Goal: Task Accomplishment & Management: Manage account settings

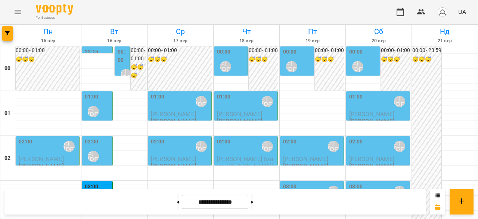
click at [55, 146] on div "02:00 Ліпатьєва Ольга" at bounding box center [48, 145] width 59 height 17
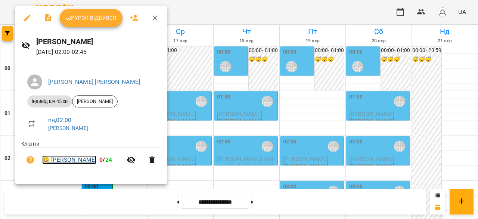
click at [74, 160] on link "😀 Ліфенцова Вероніка" at bounding box center [69, 159] width 54 height 9
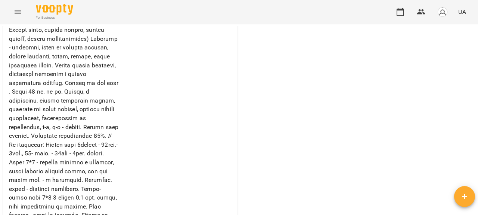
scroll to position [347, 0]
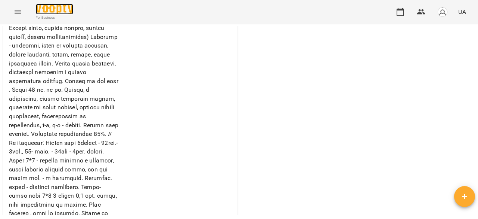
click at [60, 9] on img at bounding box center [54, 9] width 37 height 11
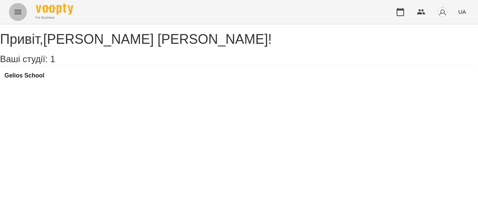
click at [22, 6] on button "Menu" at bounding box center [18, 12] width 18 height 18
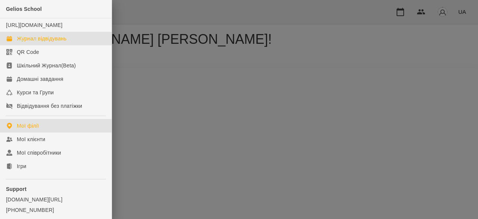
click at [32, 42] on div "Журнал відвідувань" at bounding box center [42, 38] width 50 height 7
